Goal: Navigation & Orientation: Find specific page/section

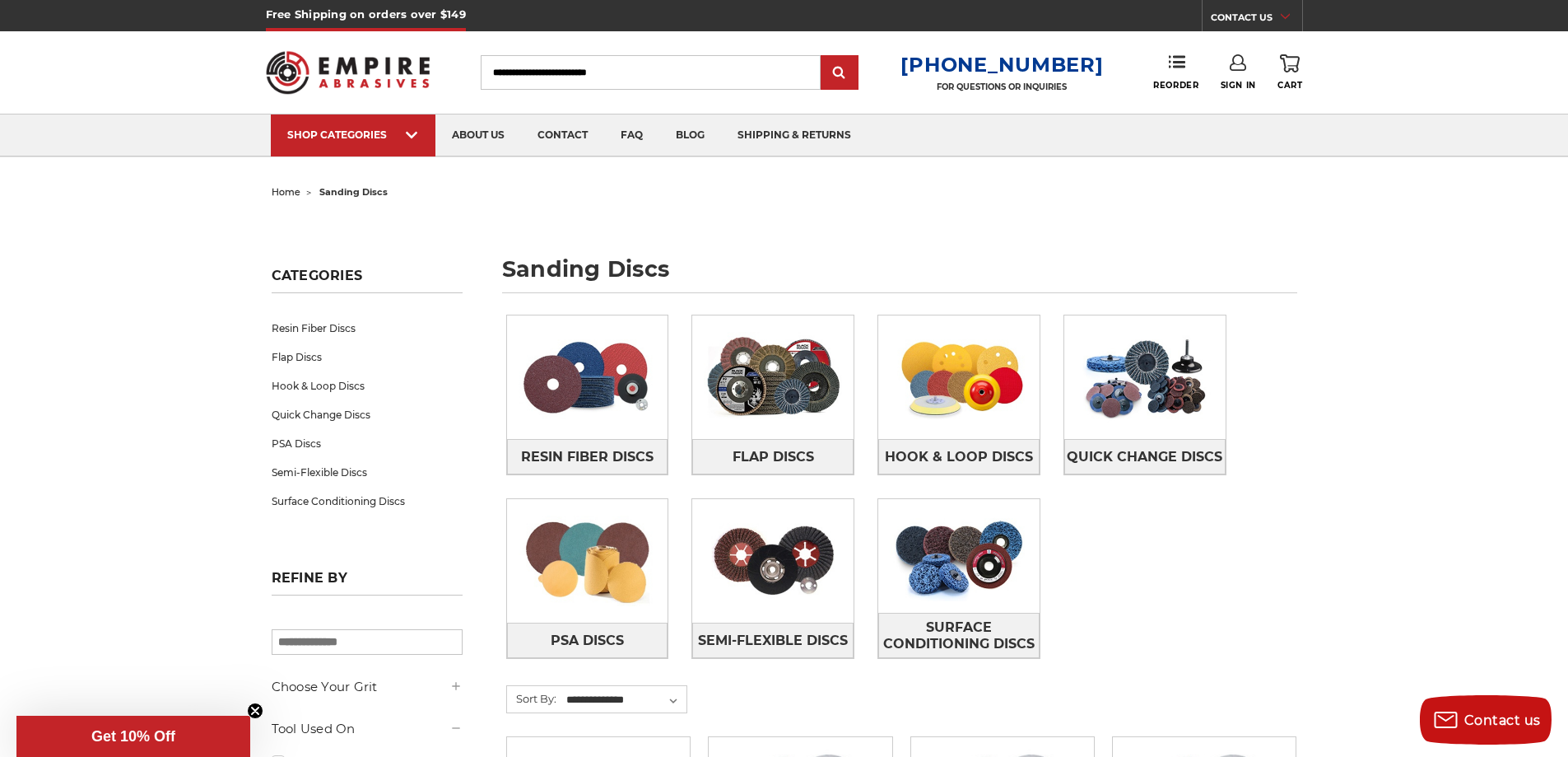
click at [536, 71] on input "Search" at bounding box center [651, 72] width 340 height 35
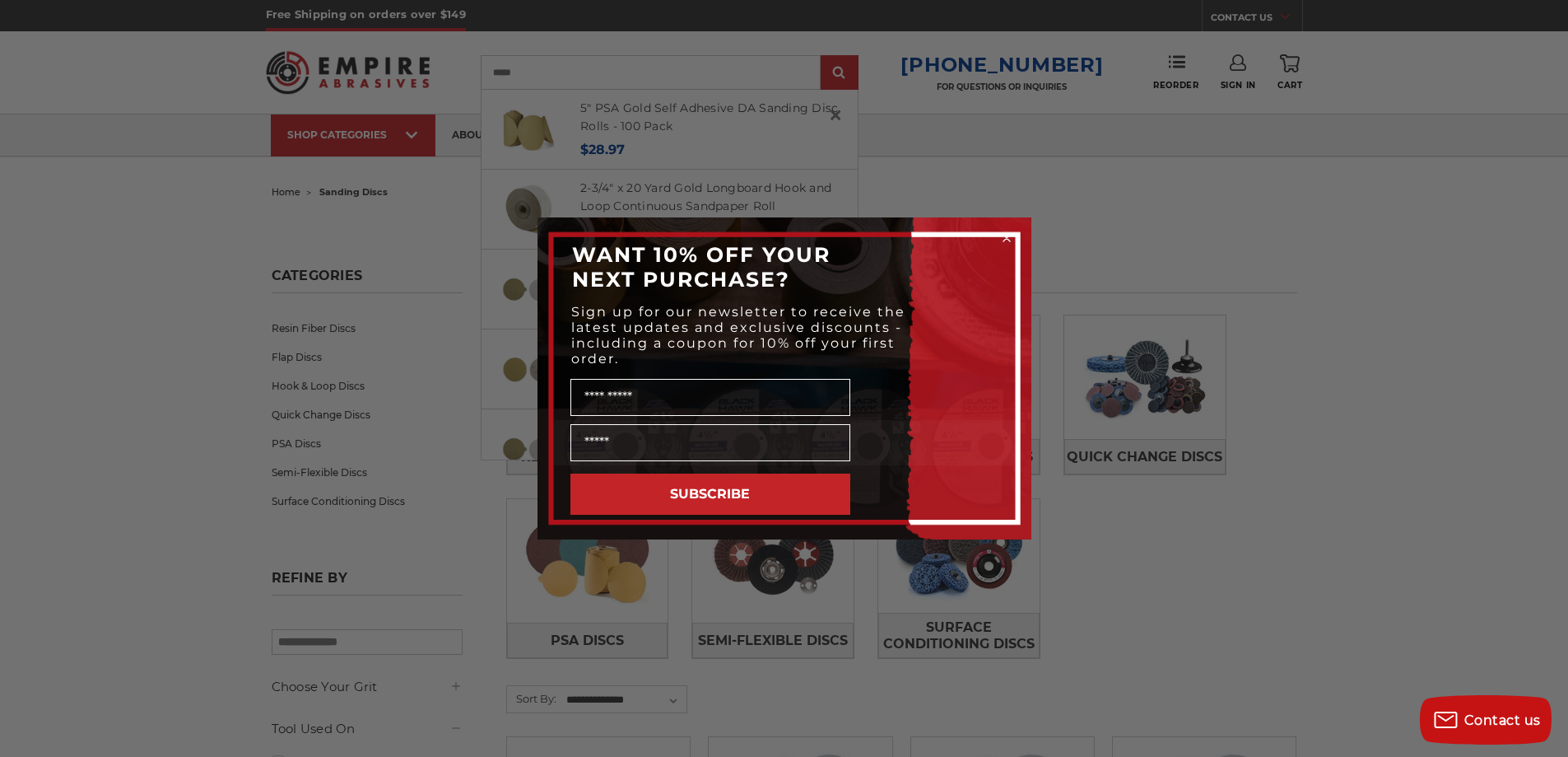
click at [1005, 234] on circle "Close dialog" at bounding box center [1007, 238] width 16 height 16
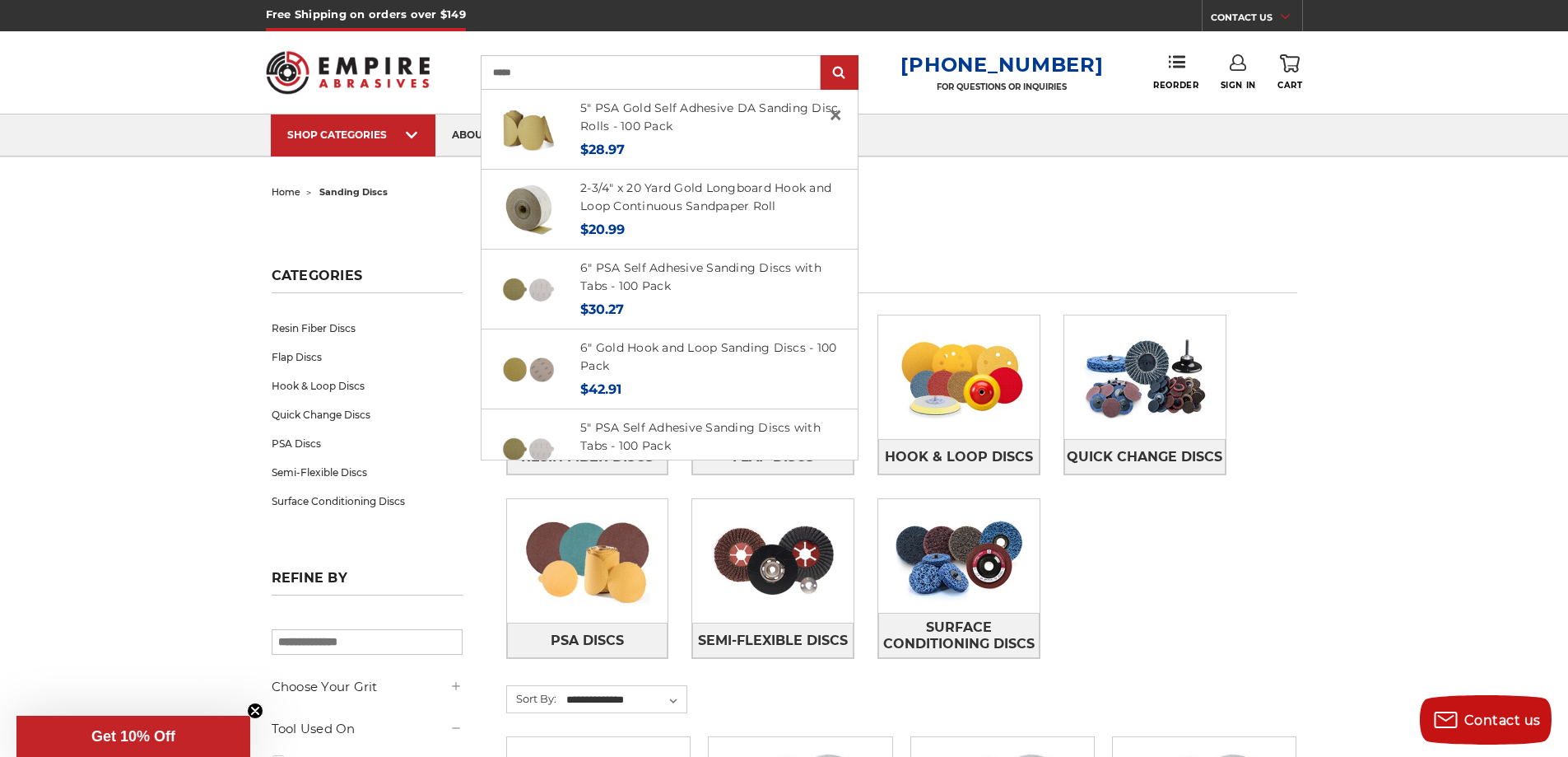
click at [551, 70] on input "*****" at bounding box center [651, 72] width 340 height 35
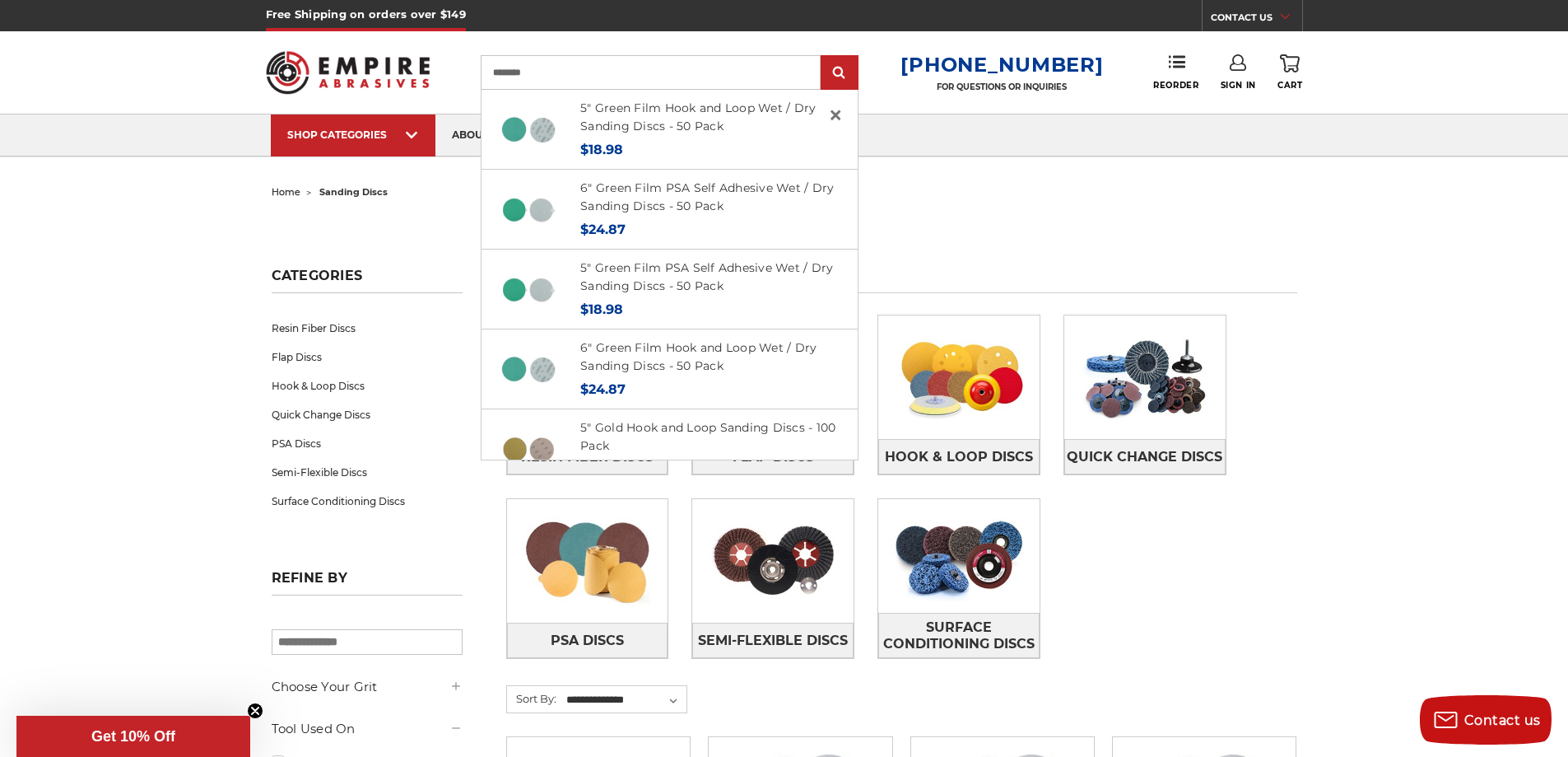
type input "********"
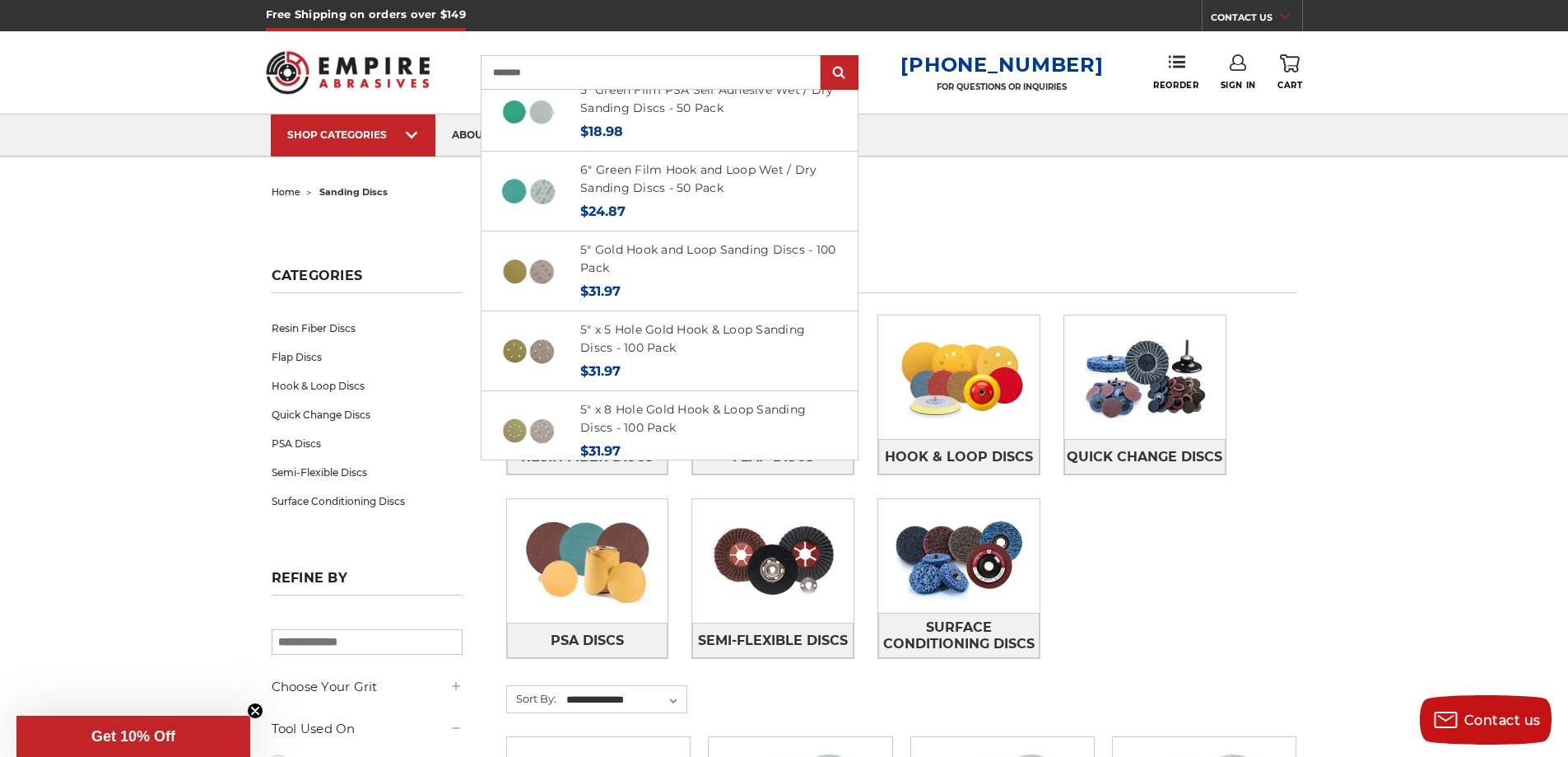
scroll to position [112, 0]
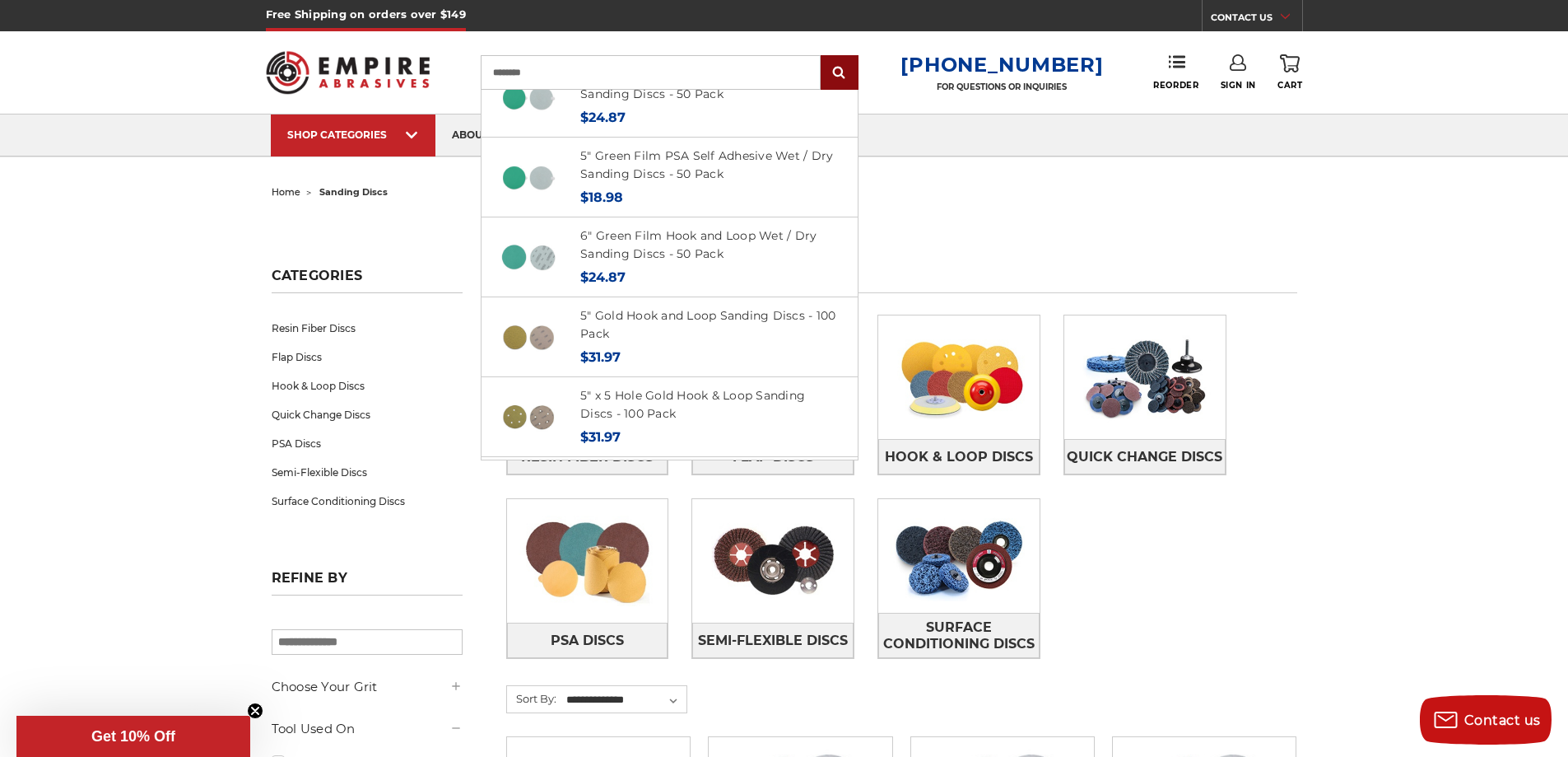
click at [856, 70] on input "submit" at bounding box center [839, 73] width 33 height 33
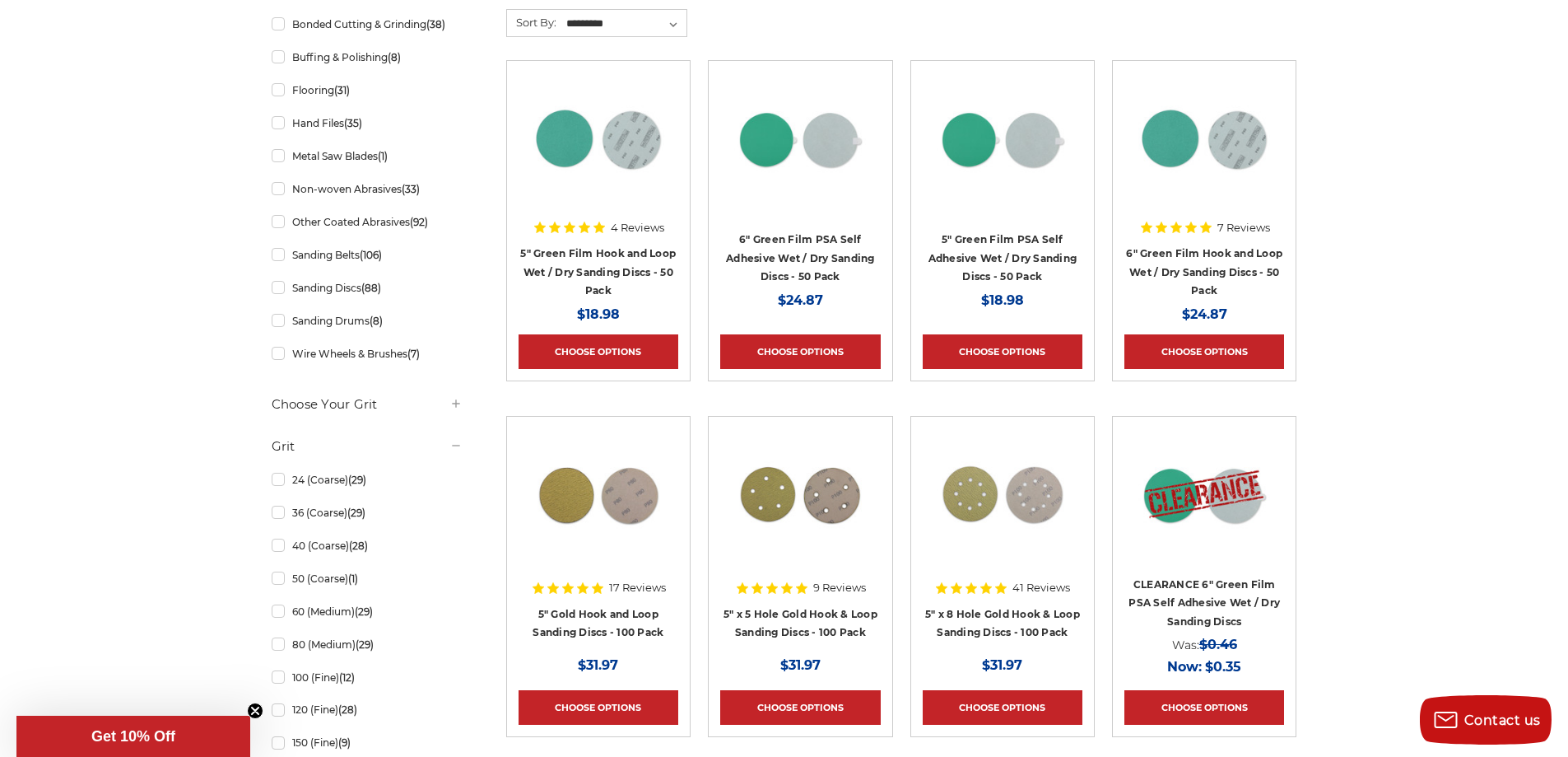
scroll to position [412, 0]
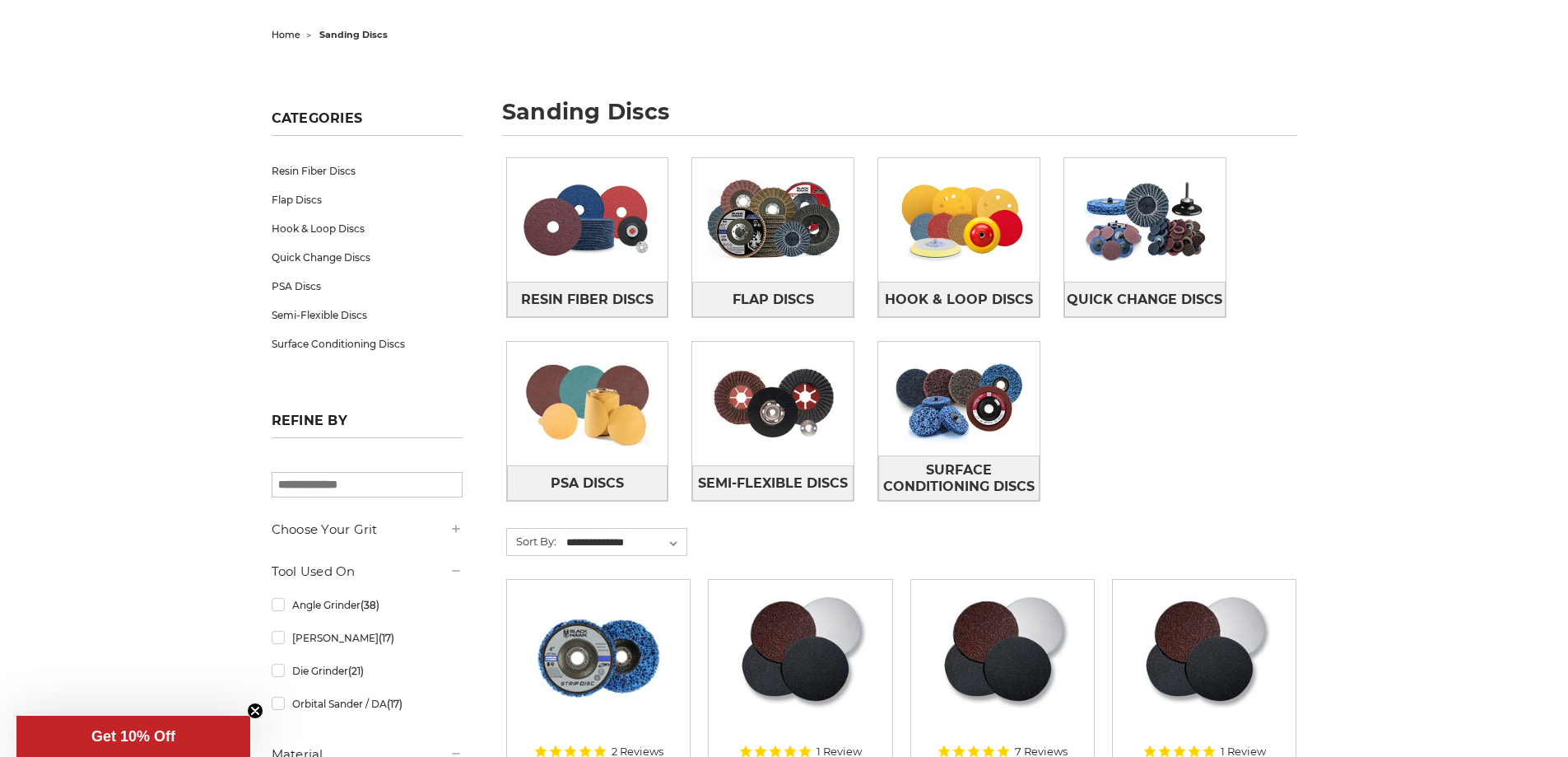
scroll to position [164, 0]
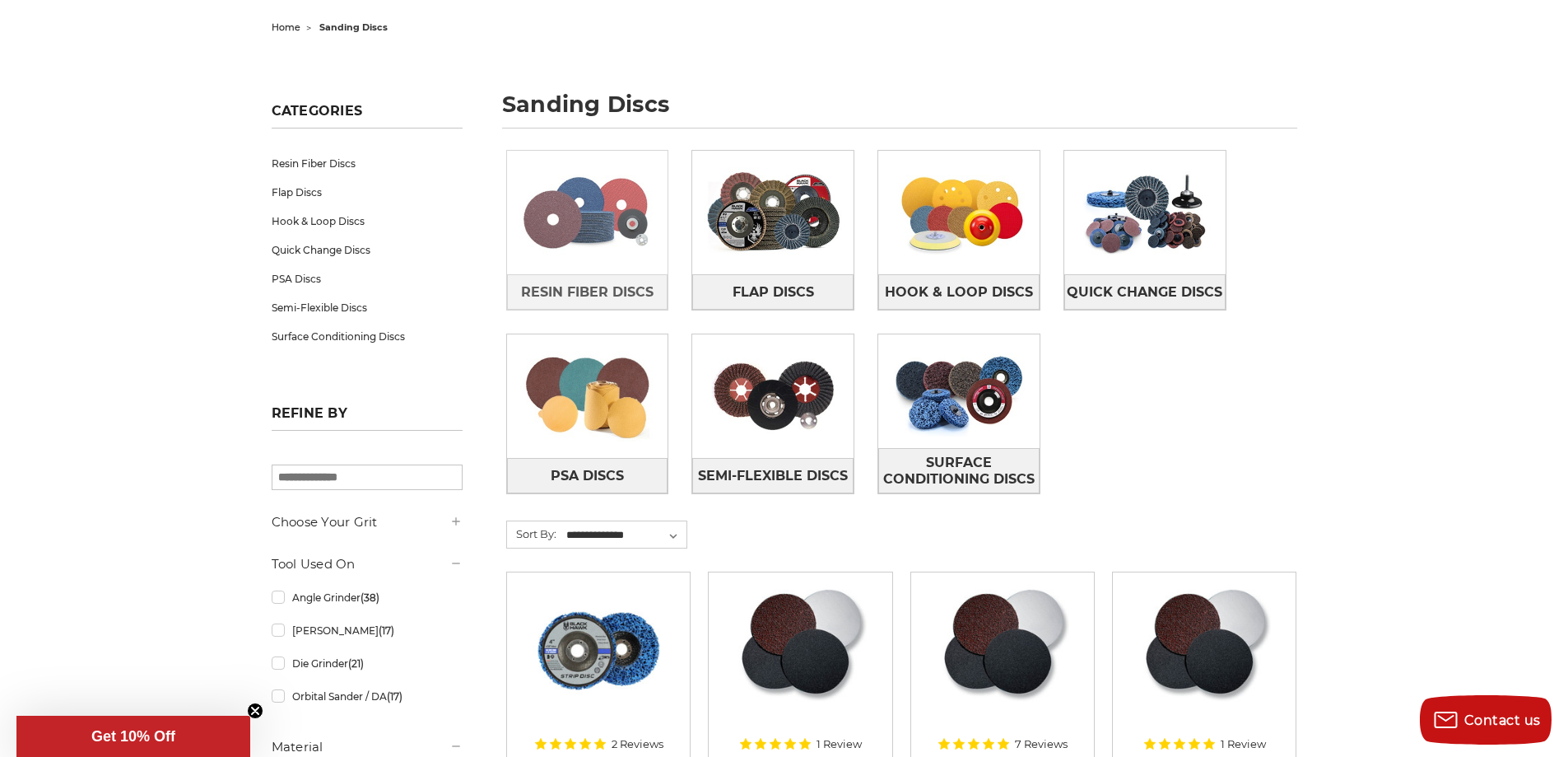
click at [601, 240] on img at bounding box center [587, 212] width 162 height 113
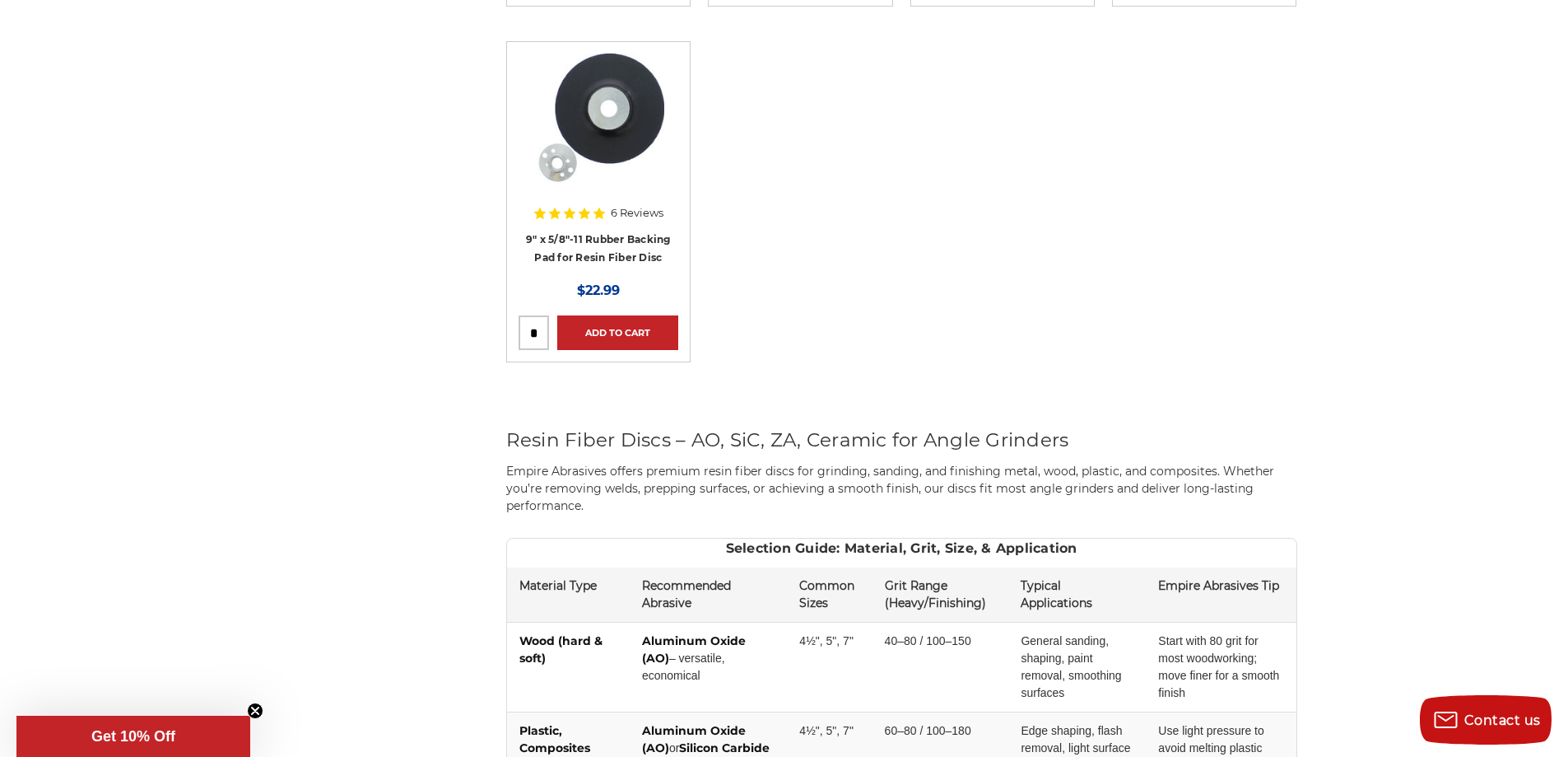
scroll to position [1564, 0]
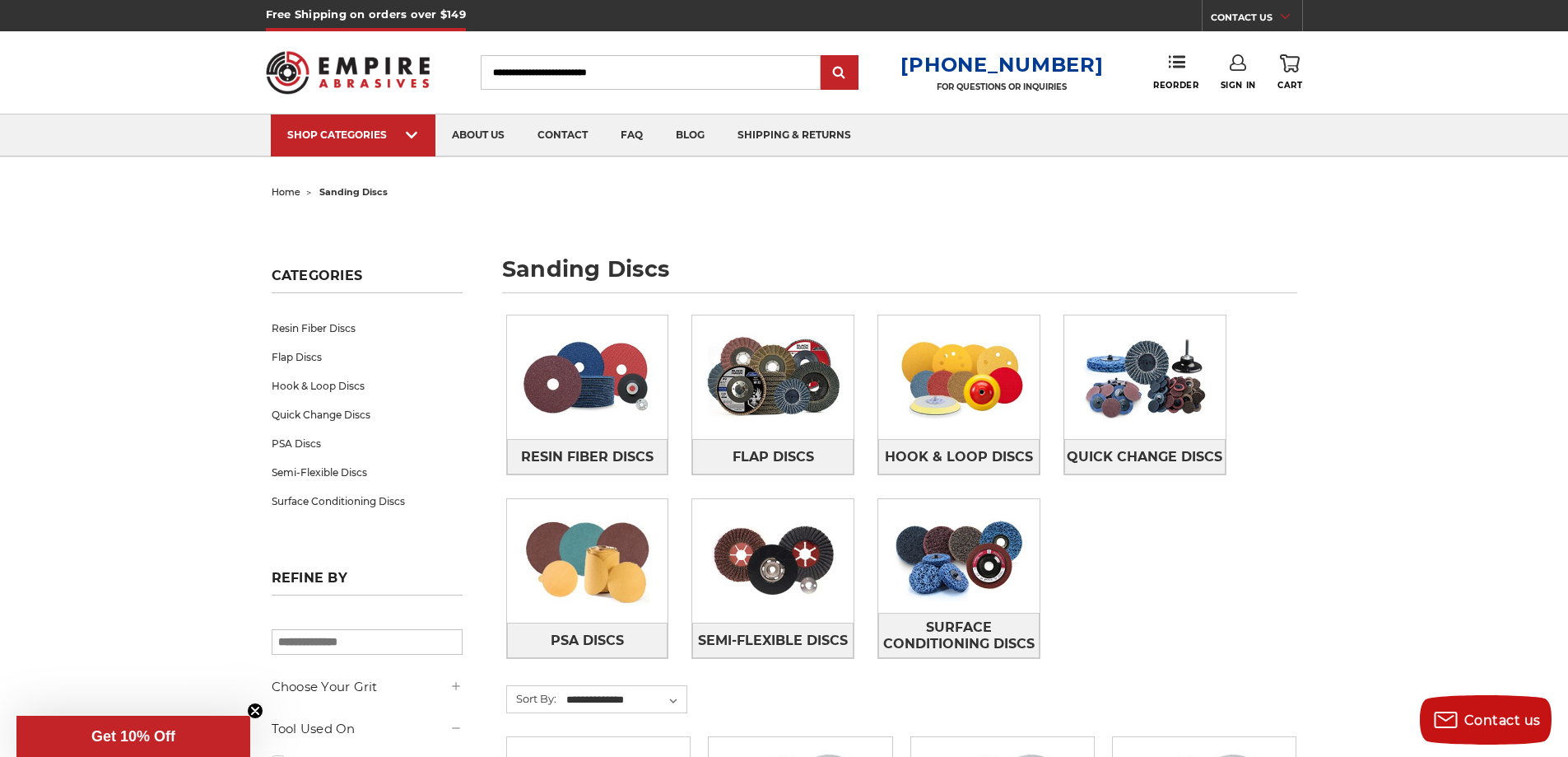
scroll to position [164, 0]
